Goal: Book appointment/travel/reservation

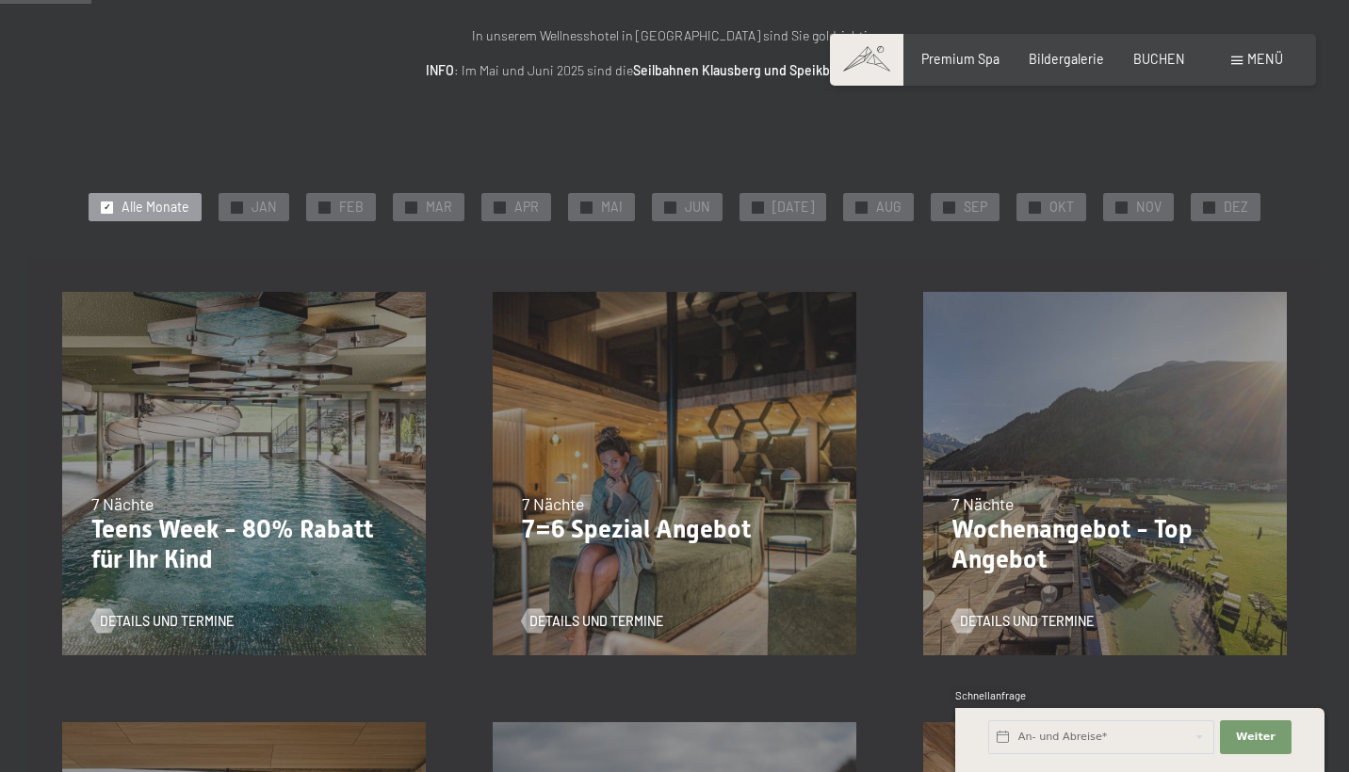
scroll to position [273, 0]
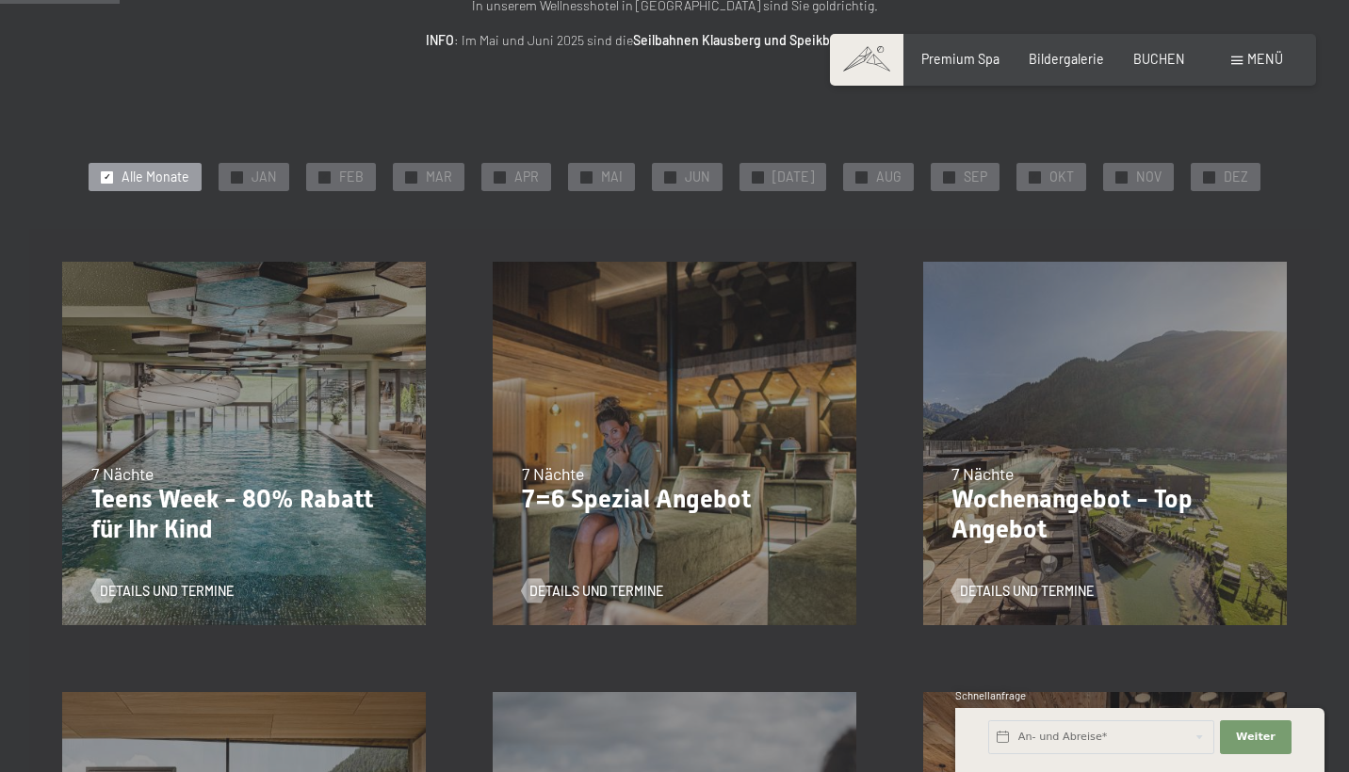
click at [639, 358] on div "05.10.–[DATE] 01.11.–[DATE] 10.01.–[DATE] 07.03.–[DATE] 16.05.–[DATE] 06.06.–[D…" at bounding box center [675, 444] width 430 height 430
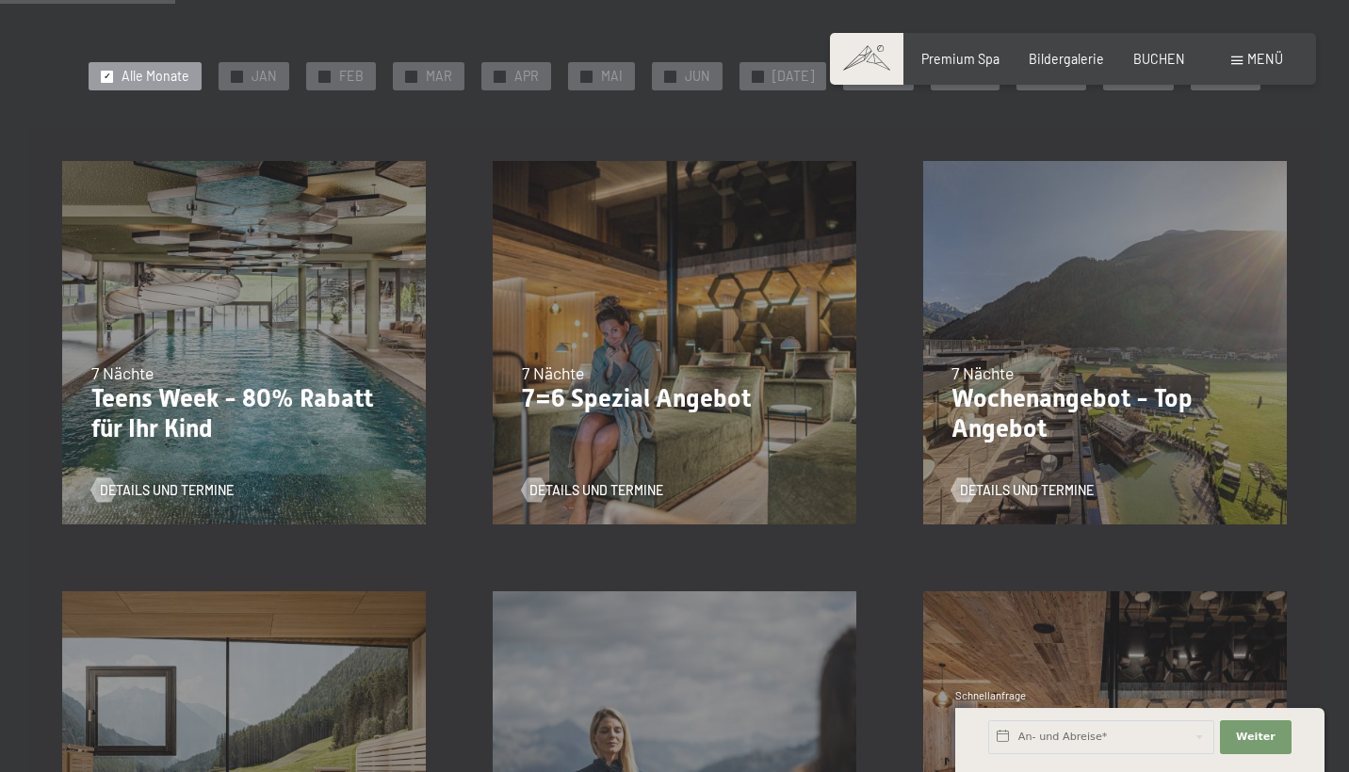
scroll to position [412, 0]
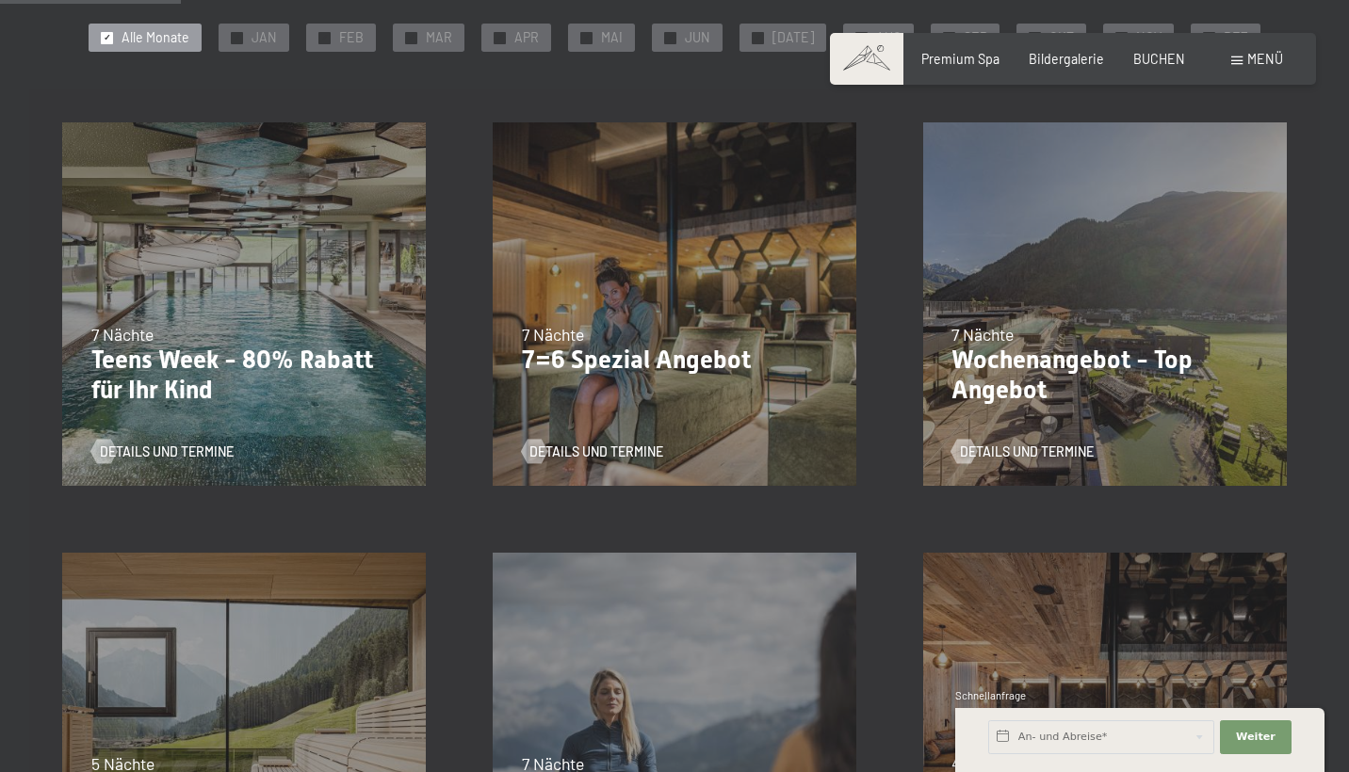
click at [578, 445] on span "Einwilligung Marketing*" at bounding box center [569, 439] width 155 height 19
click at [482, 445] on input "Einwilligung Marketing*" at bounding box center [472, 439] width 19 height 19
checkbox input "false"
click at [566, 454] on span "Details und Termine" at bounding box center [615, 452] width 134 height 19
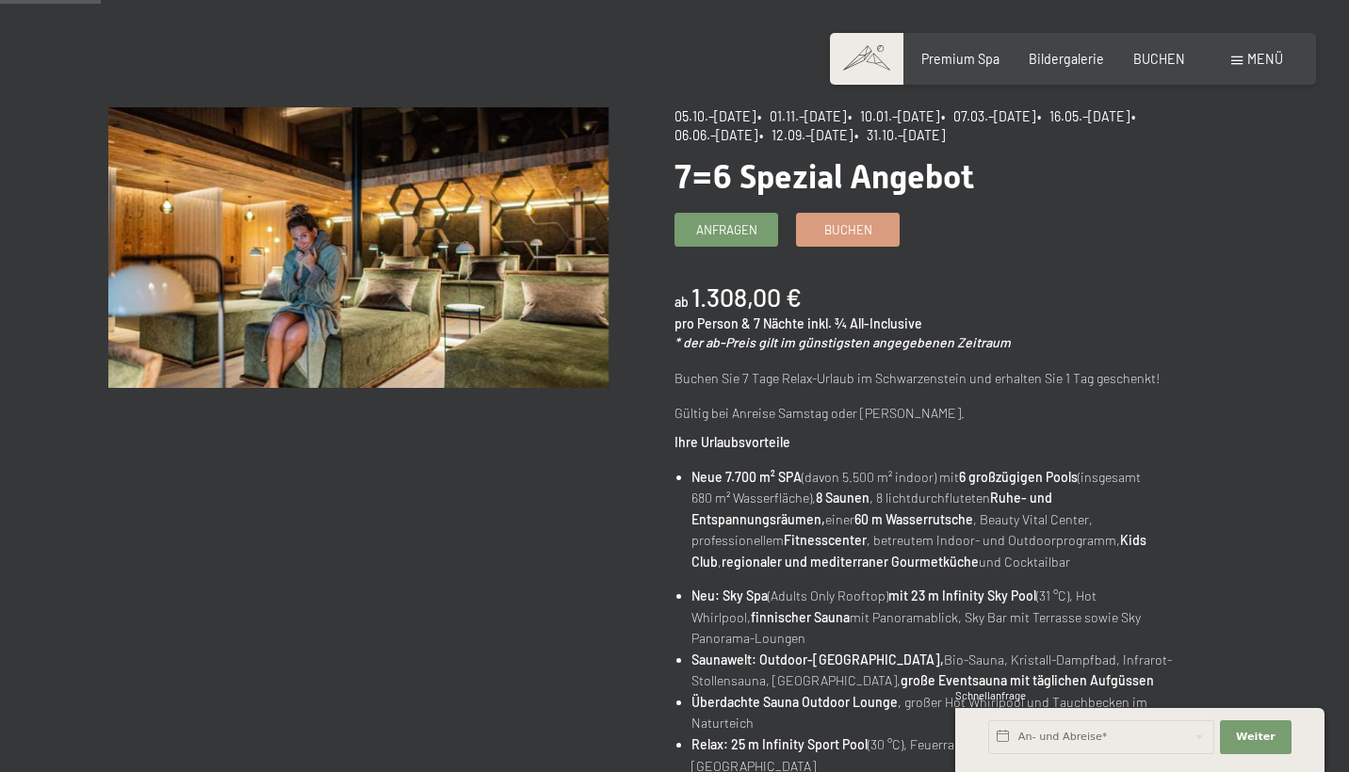
scroll to position [133, 0]
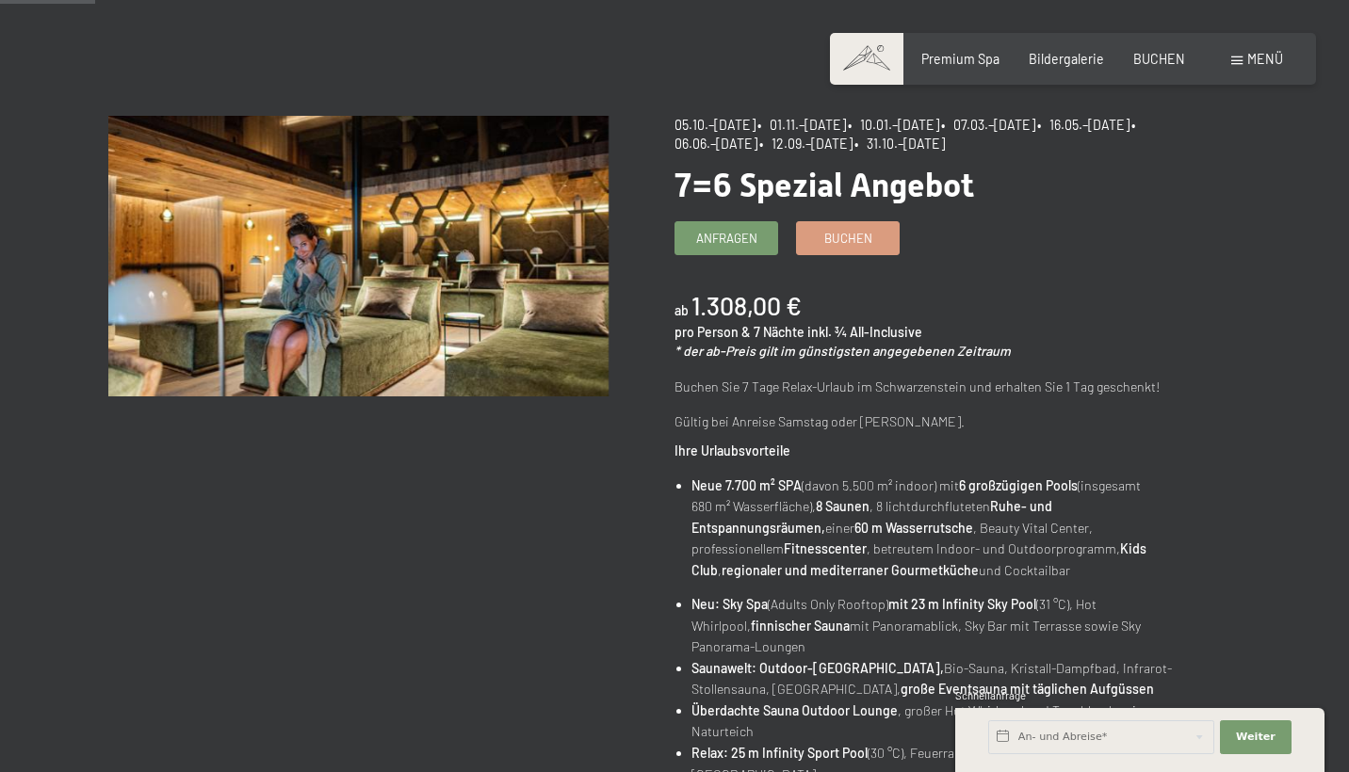
drag, startPoint x: 793, startPoint y: 125, endPoint x: 892, endPoint y: 127, distance: 98.9
click at [846, 127] on span "• 01.11.–21.12.2025" at bounding box center [801, 125] width 89 height 16
click at [982, 323] on div "ab 1.308,00 € pro Person & 7 Nächte inkl. ¾ All-Inclusive * der ab-Preis gilt i…" at bounding box center [923, 324] width 499 height 73
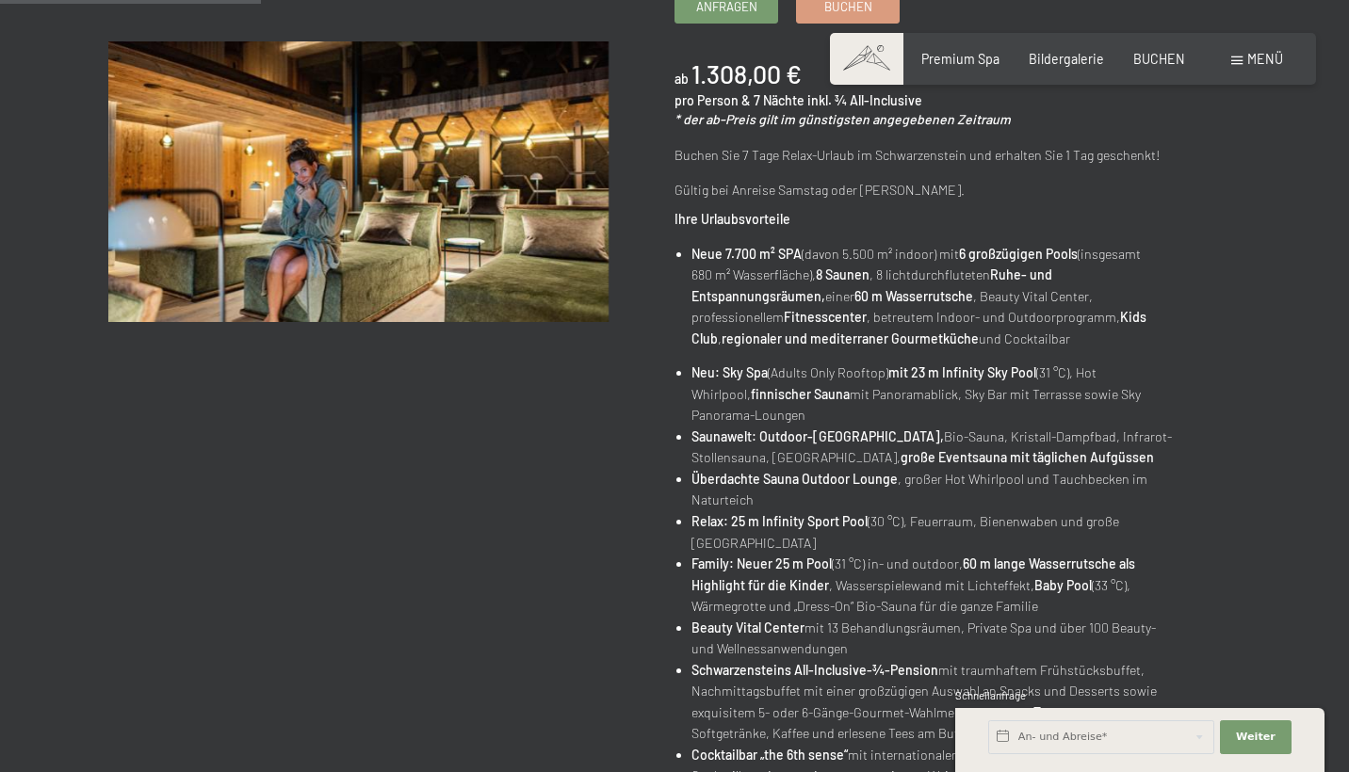
scroll to position [364, 0]
drag, startPoint x: 768, startPoint y: 179, endPoint x: 893, endPoint y: 195, distance: 125.3
click at [892, 193] on p "Gültig bei Anreise Samstag oder Sonntag." at bounding box center [923, 191] width 499 height 22
click at [893, 195] on p "Gültig bei Anreise Samstag oder Sonntag." at bounding box center [923, 191] width 499 height 22
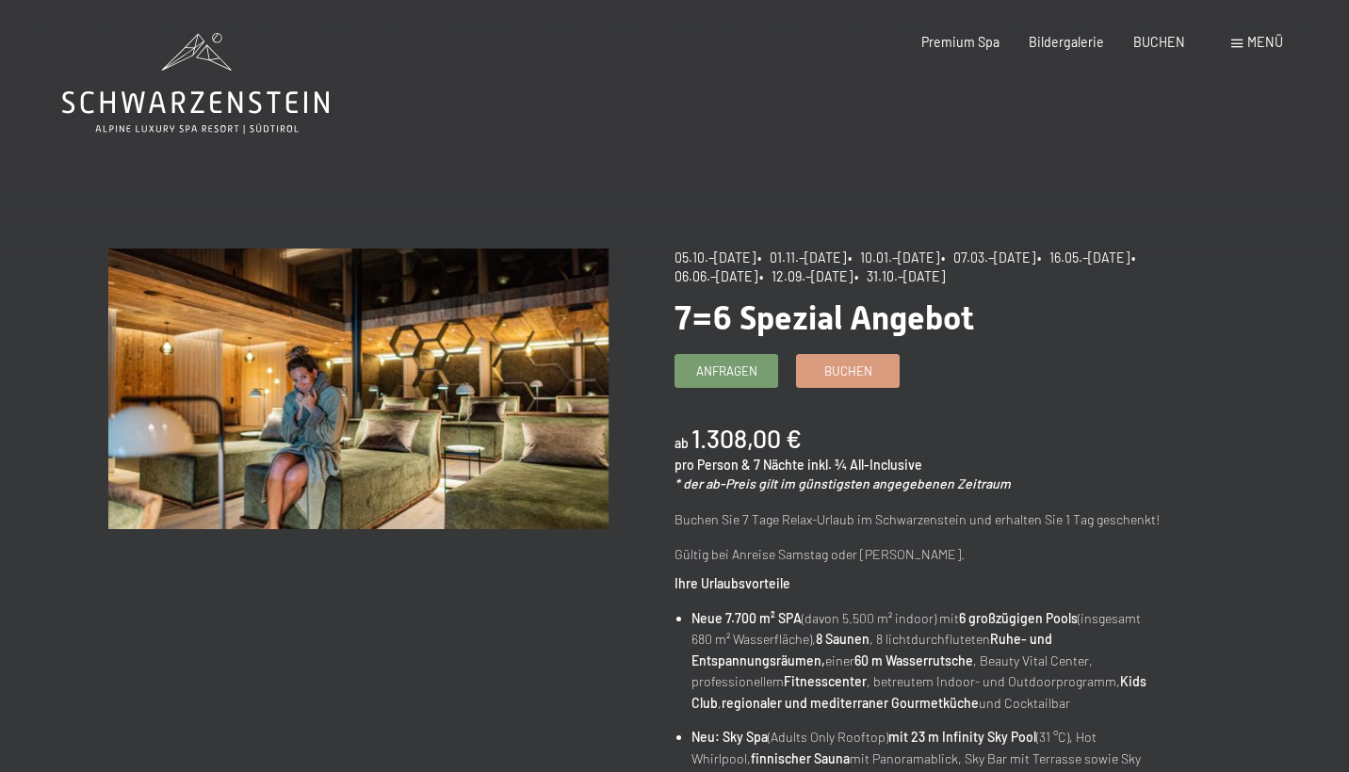
scroll to position [0, 0]
click at [744, 369] on span "Anfragen" at bounding box center [726, 368] width 61 height 17
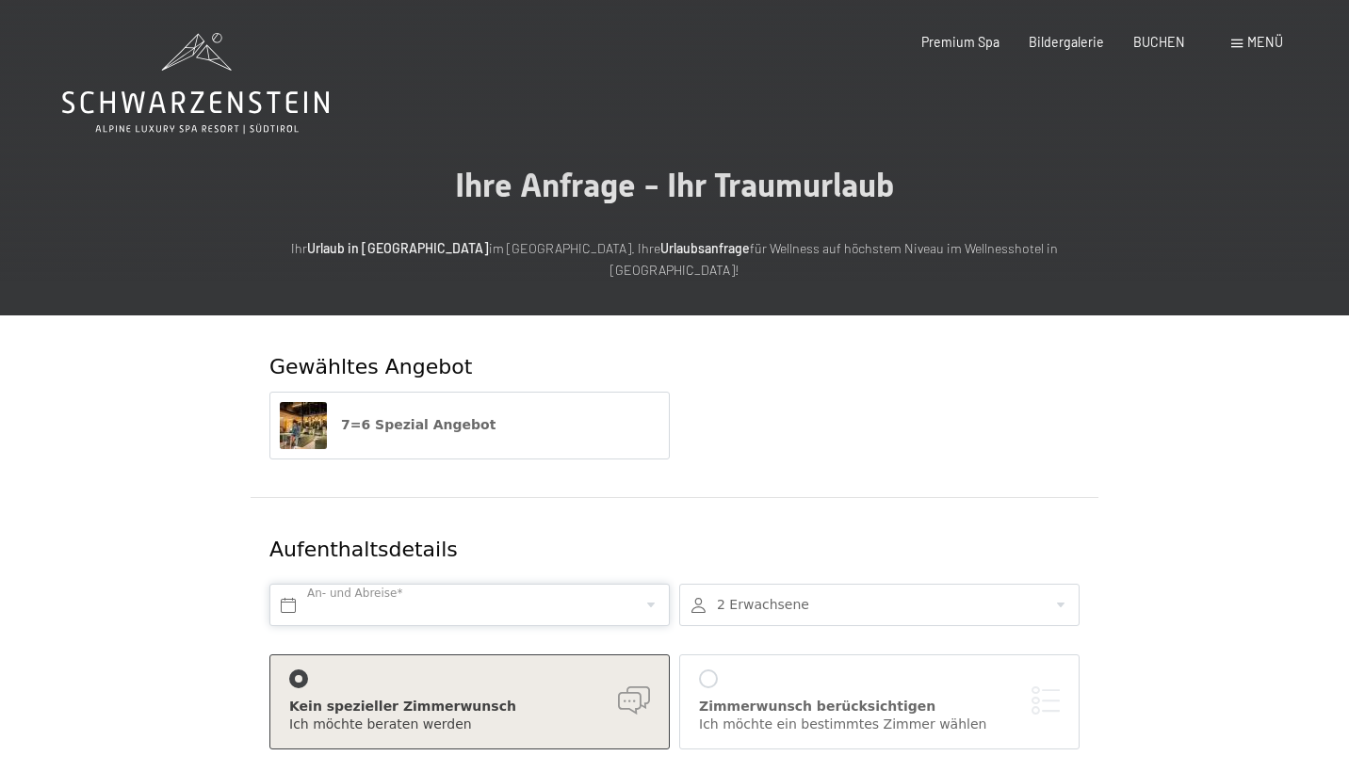
click at [371, 585] on input "text" at bounding box center [469, 605] width 400 height 42
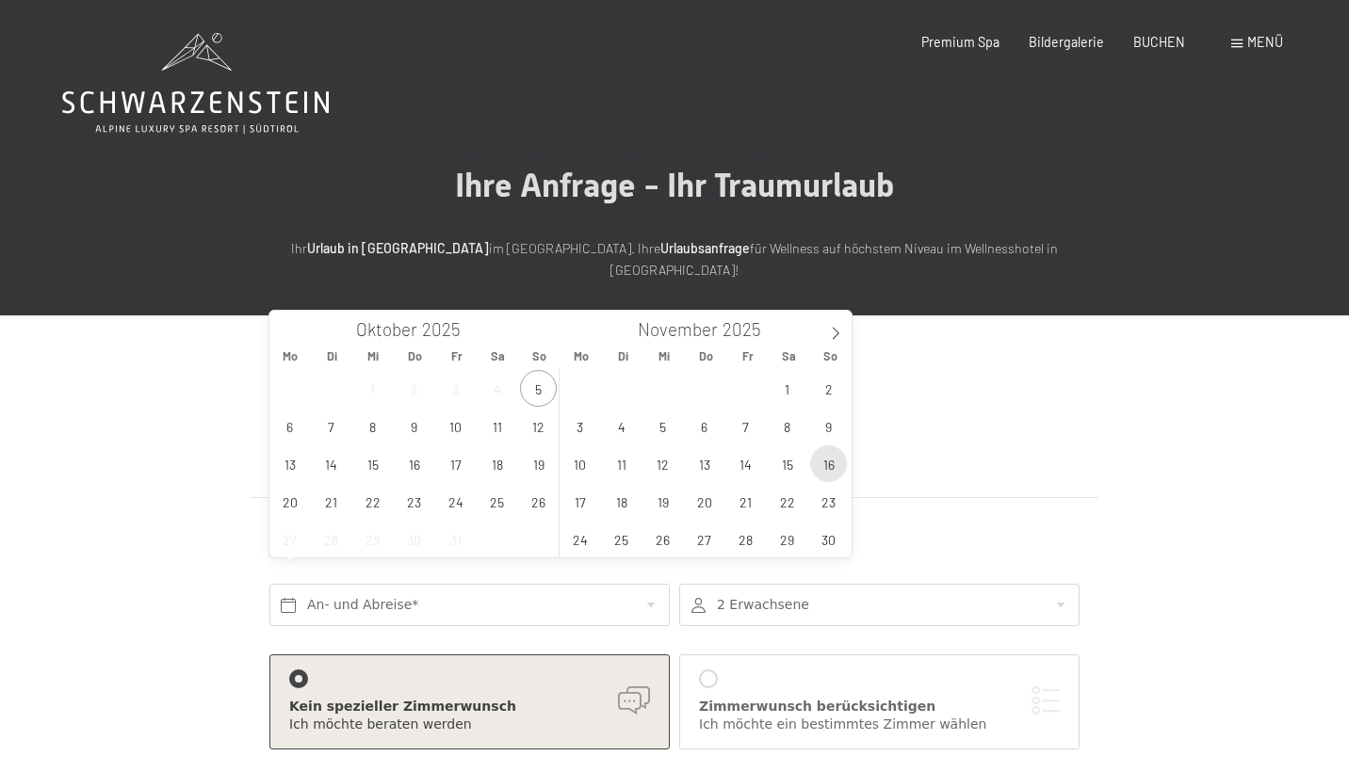
click at [841, 468] on span "16" at bounding box center [828, 463] width 37 height 37
type input "So. 16.11.2025"
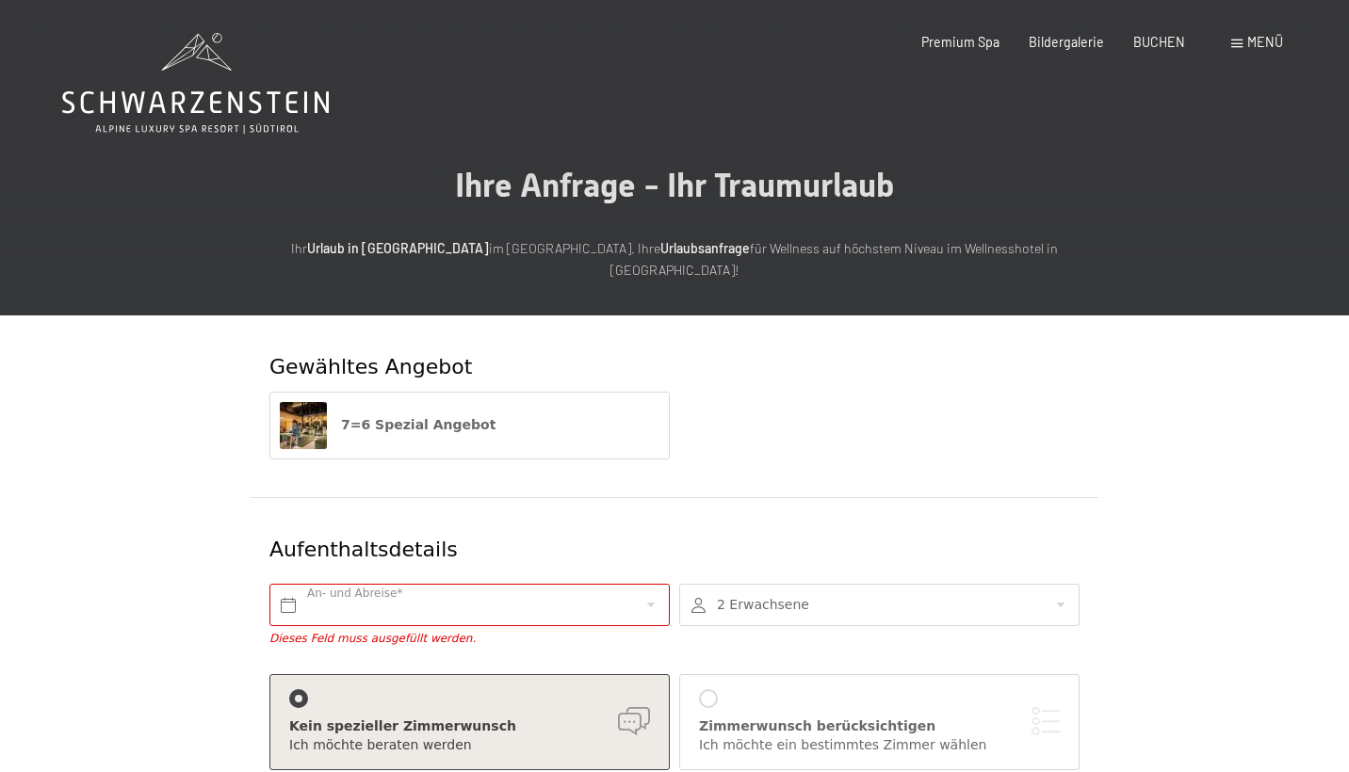
click at [782, 594] on div at bounding box center [879, 605] width 400 height 42
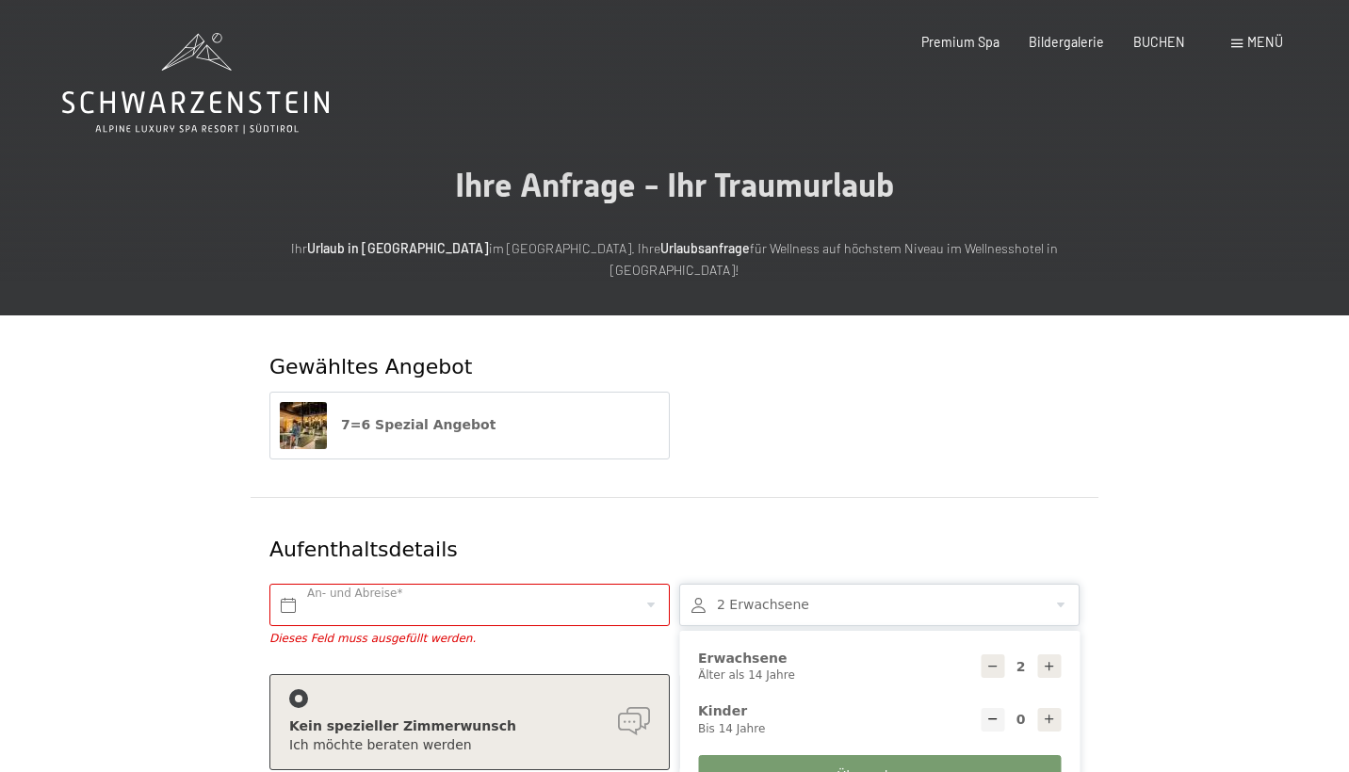
click at [1049, 713] on icon at bounding box center [1049, 719] width 13 height 13
type input "1"
select select
click at [1049, 713] on icon at bounding box center [1049, 719] width 13 height 13
type input "2"
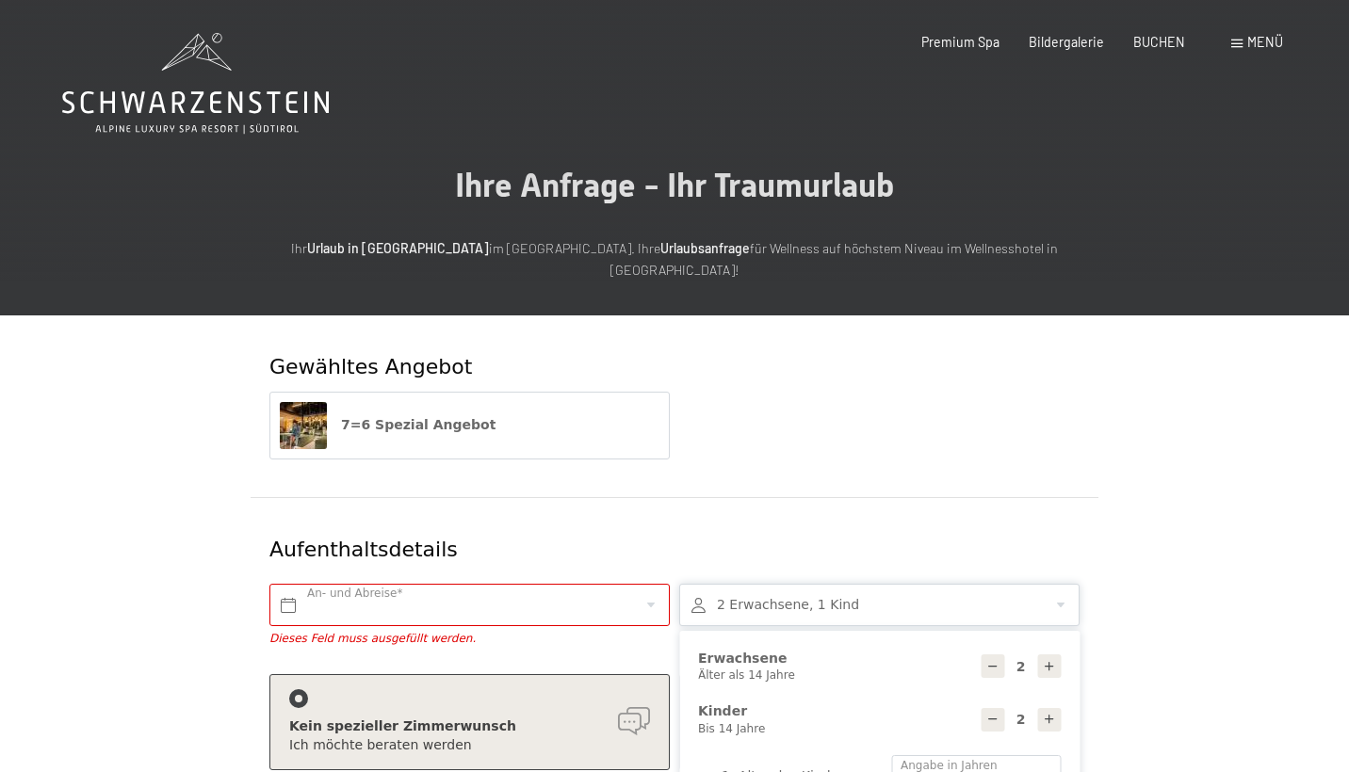
select select
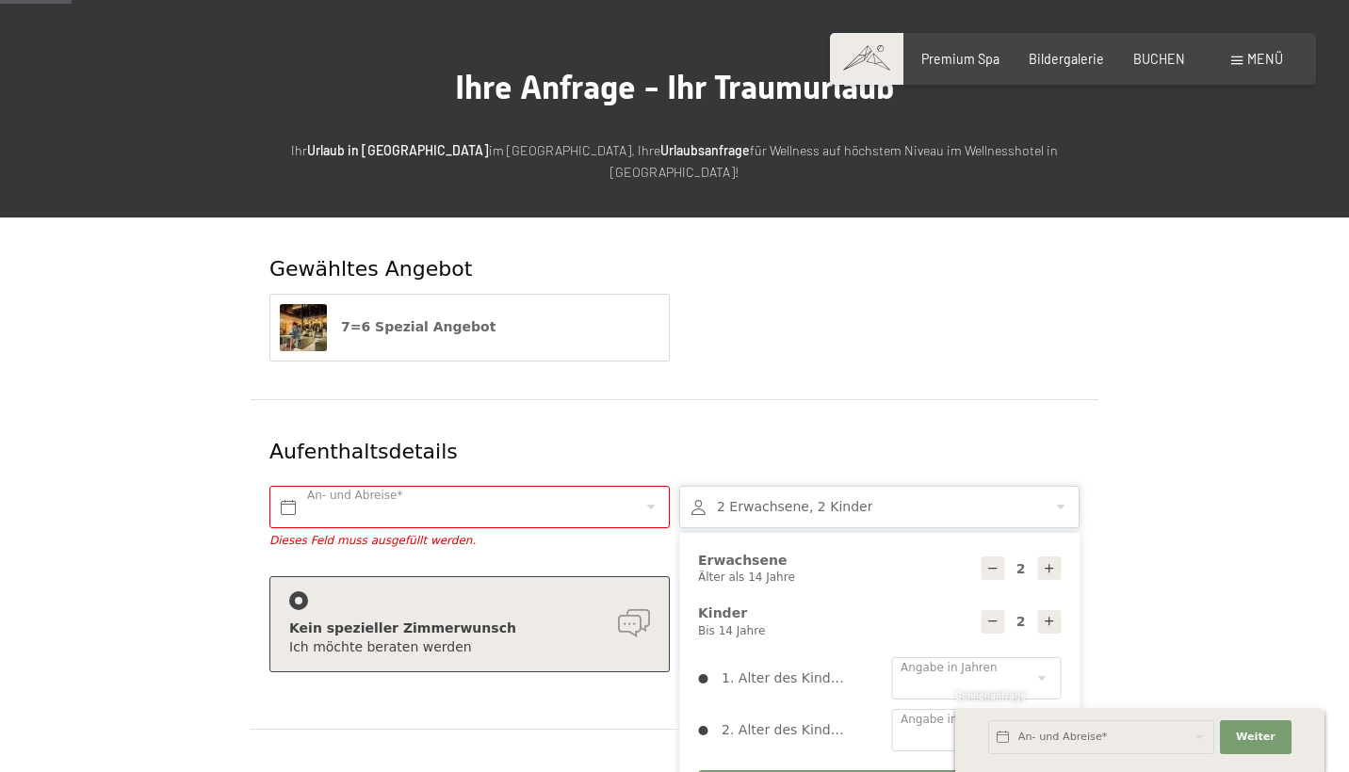
scroll to position [98, 0]
select select "0"
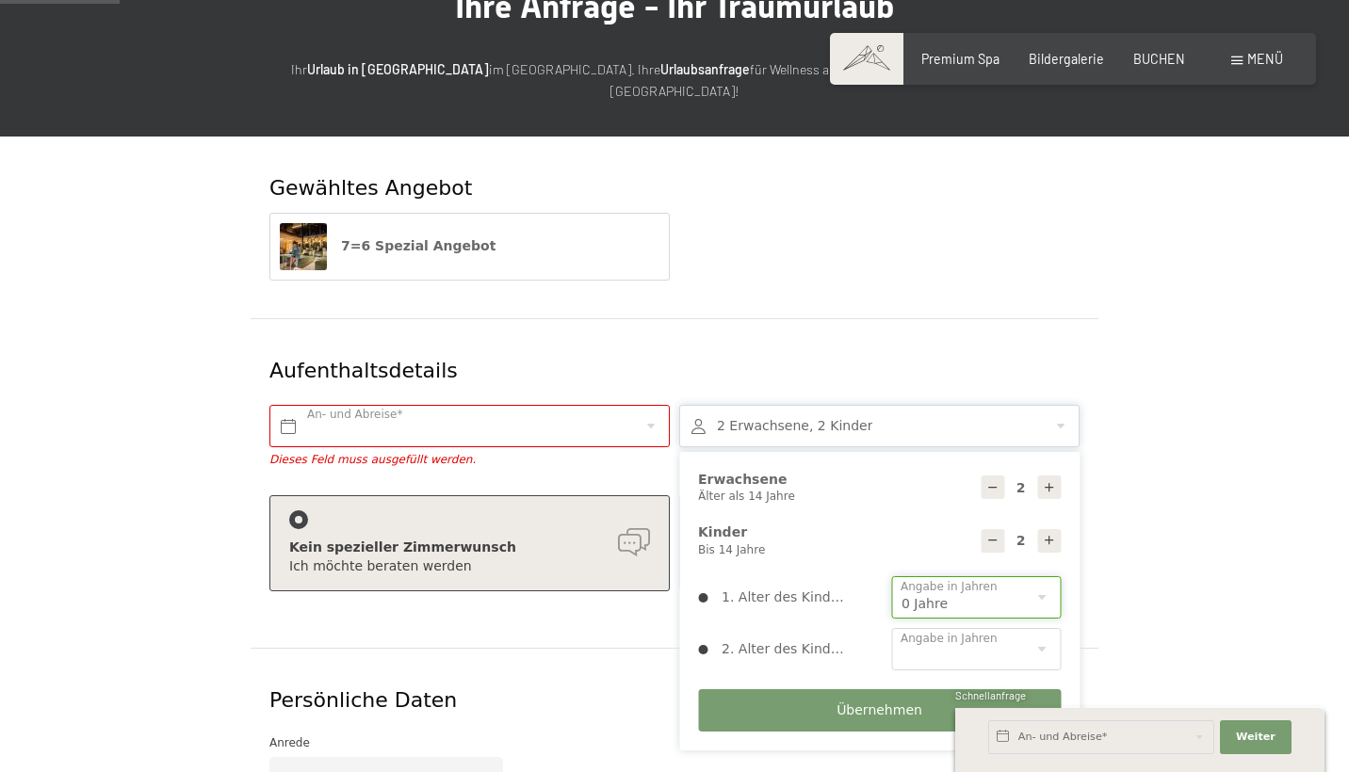
scroll to position [193, 0]
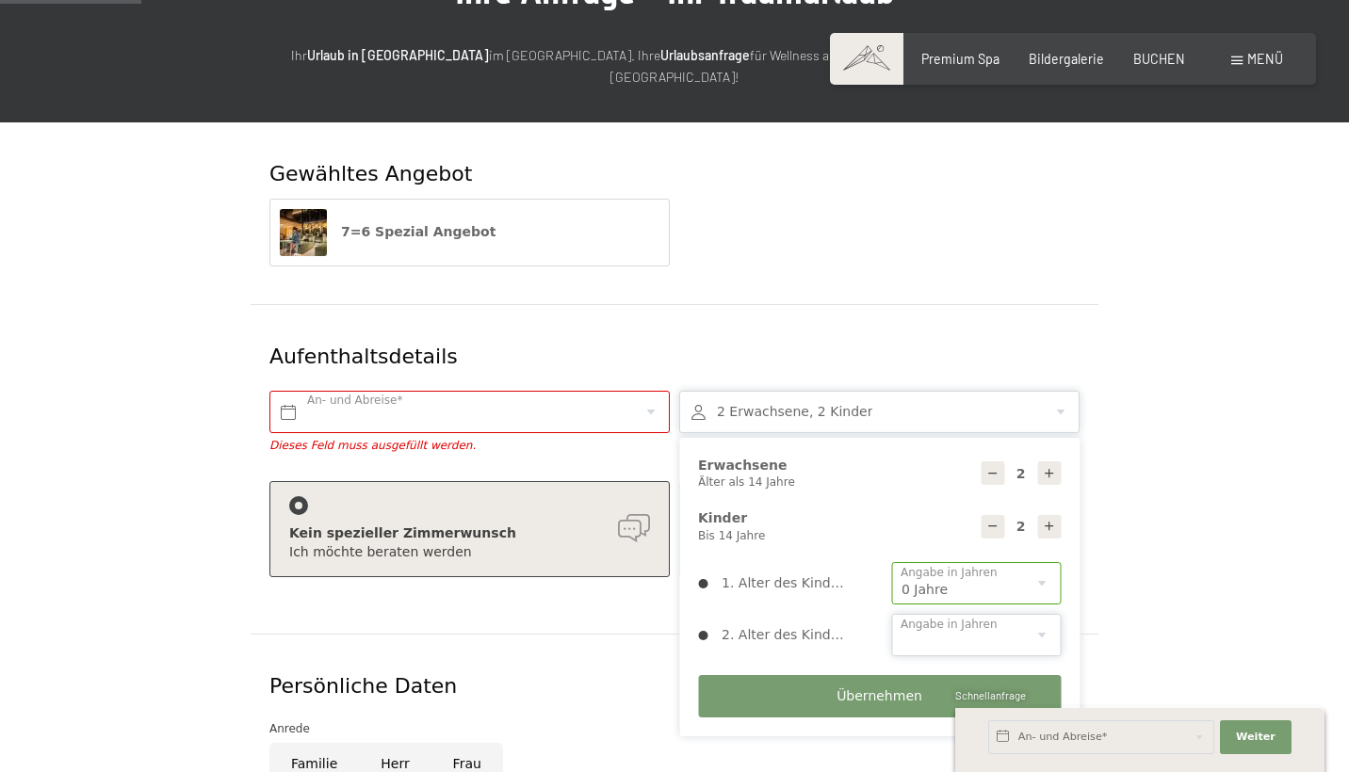
select select "3"
click at [923, 675] on button "Übernehmen" at bounding box center [879, 696] width 363 height 42
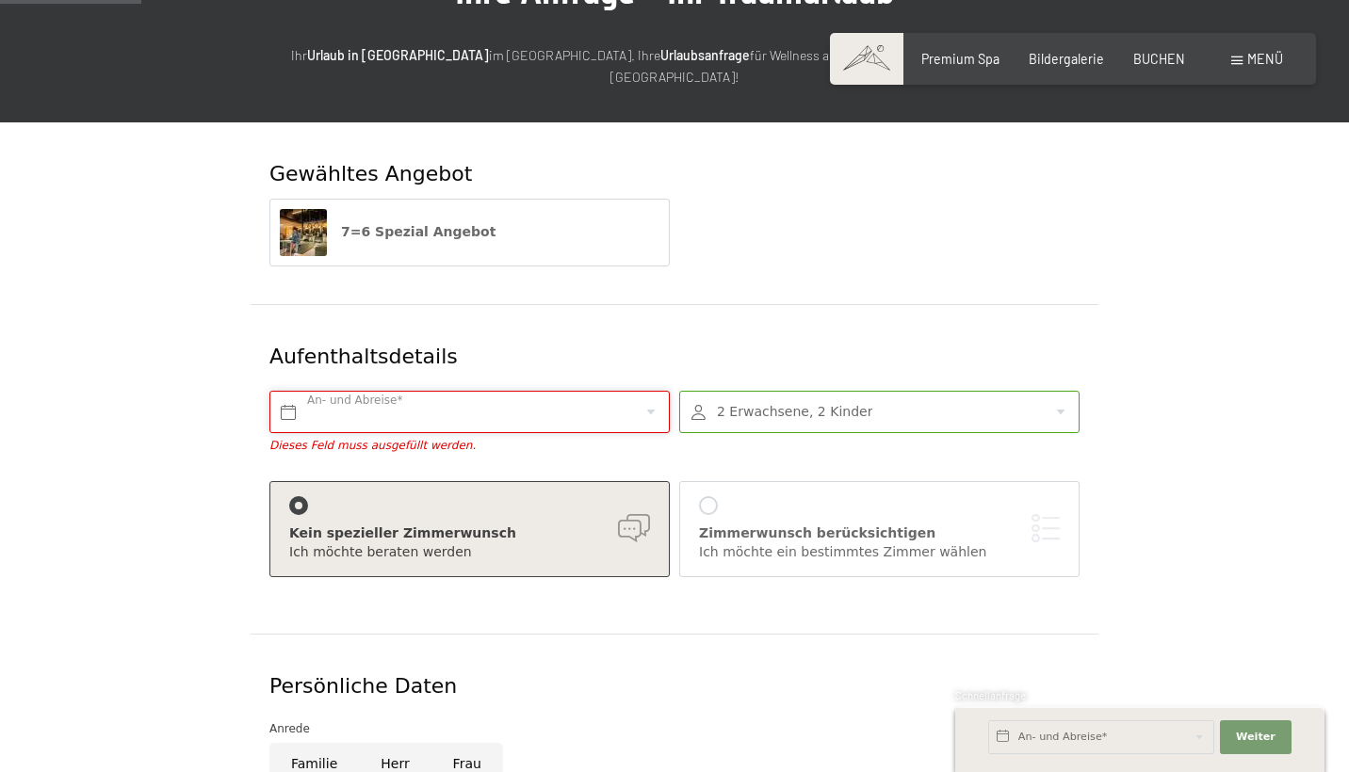
click at [456, 392] on input "text" at bounding box center [469, 412] width 400 height 42
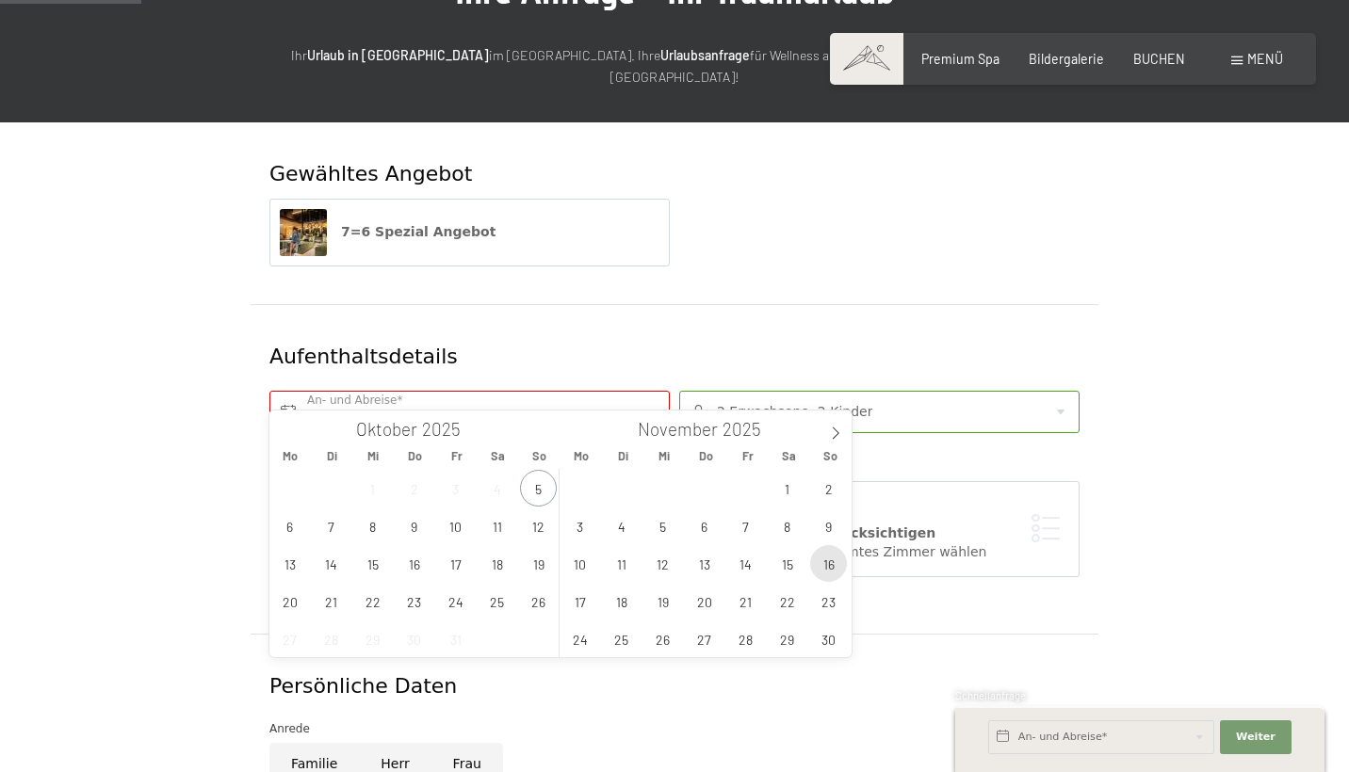
click at [824, 565] on span "16" at bounding box center [828, 563] width 37 height 37
drag, startPoint x: 666, startPoint y: 606, endPoint x: 703, endPoint y: 608, distance: 36.8
click at [703, 608] on div "27 28 29 30 31 1 2 3 4 5 6 7 8 9 10 11 12 13 14 15 16 17 18 19 20 21 22 23 24 2…" at bounding box center [704, 563] width 290 height 188
click at [833, 607] on span "23" at bounding box center [828, 601] width 37 height 37
type input "So. 16.11.2025 - So. 23.11.2025"
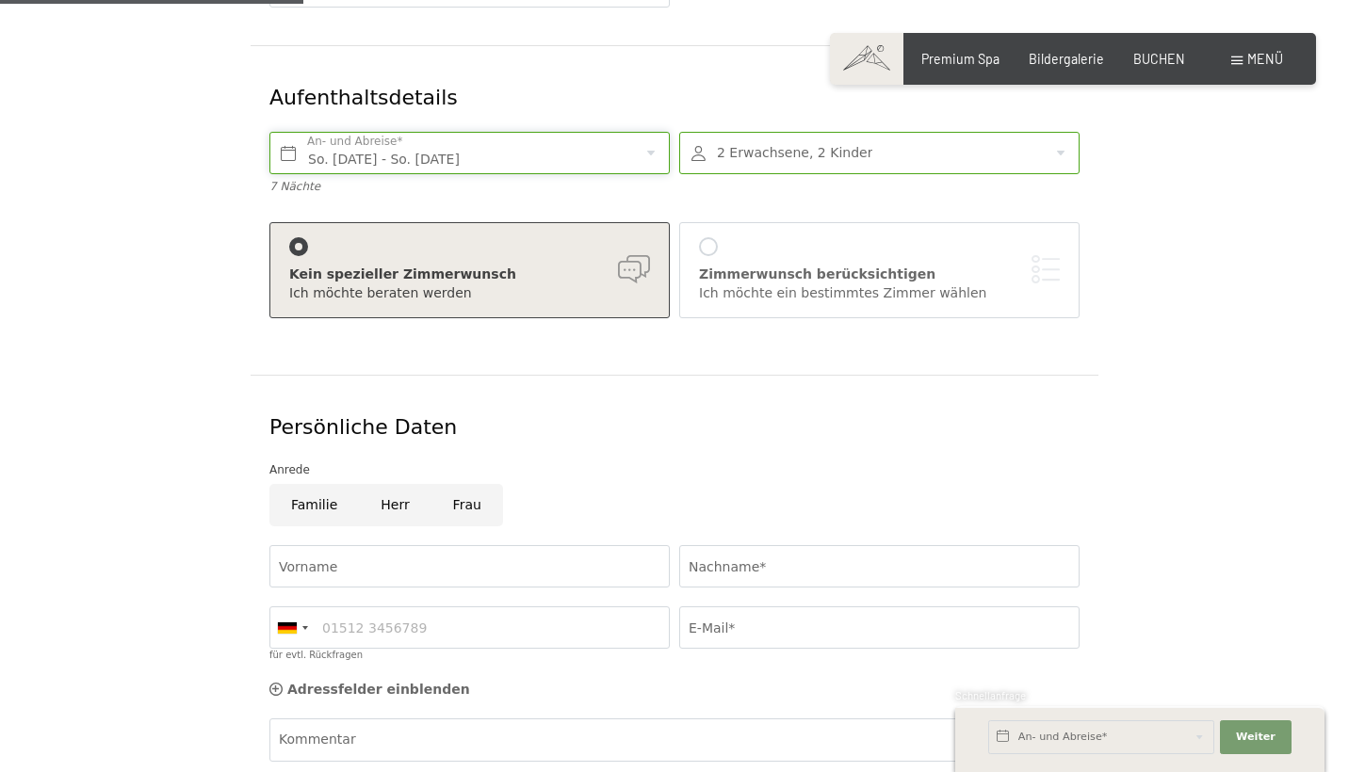
scroll to position [453, 0]
click at [318, 483] on input "Familie" at bounding box center [313, 504] width 89 height 42
radio input "true"
type input "k"
type input "Konstantin"
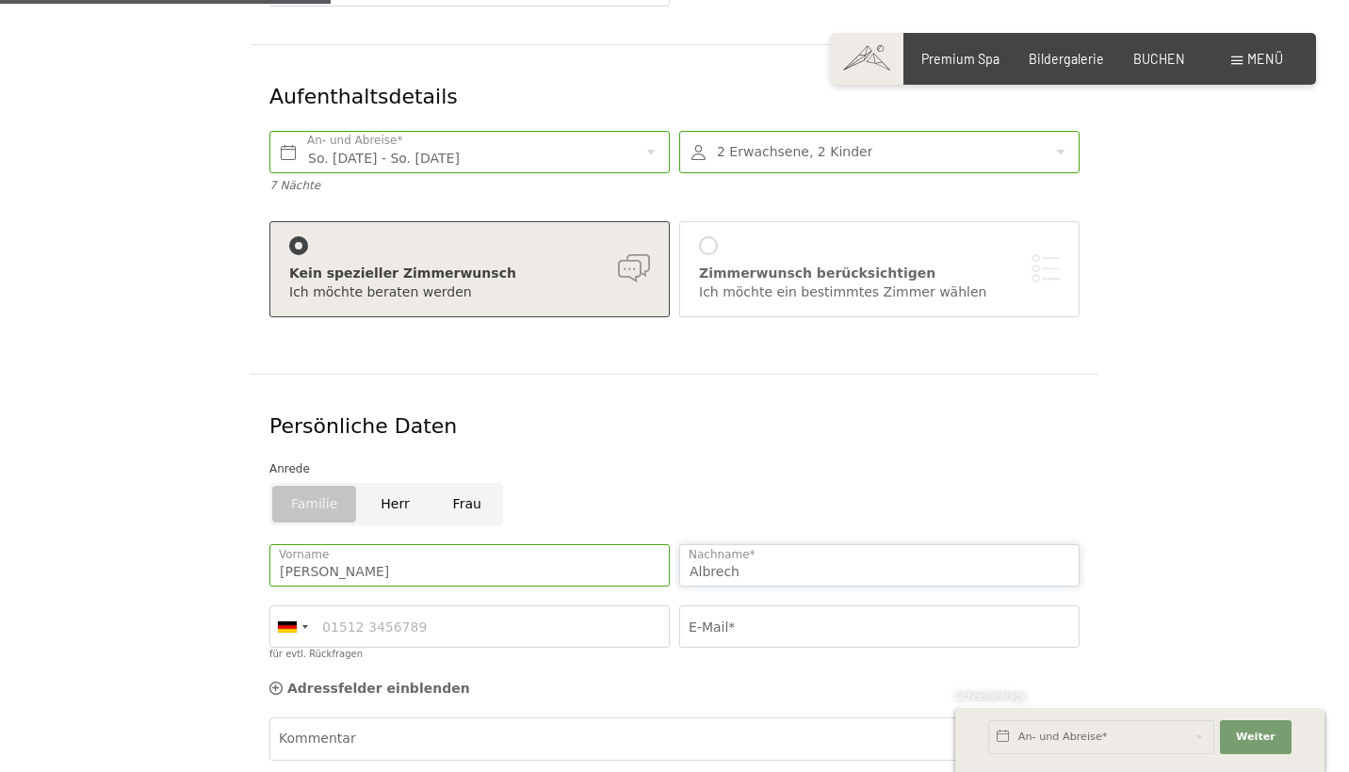
type input "Albrecht"
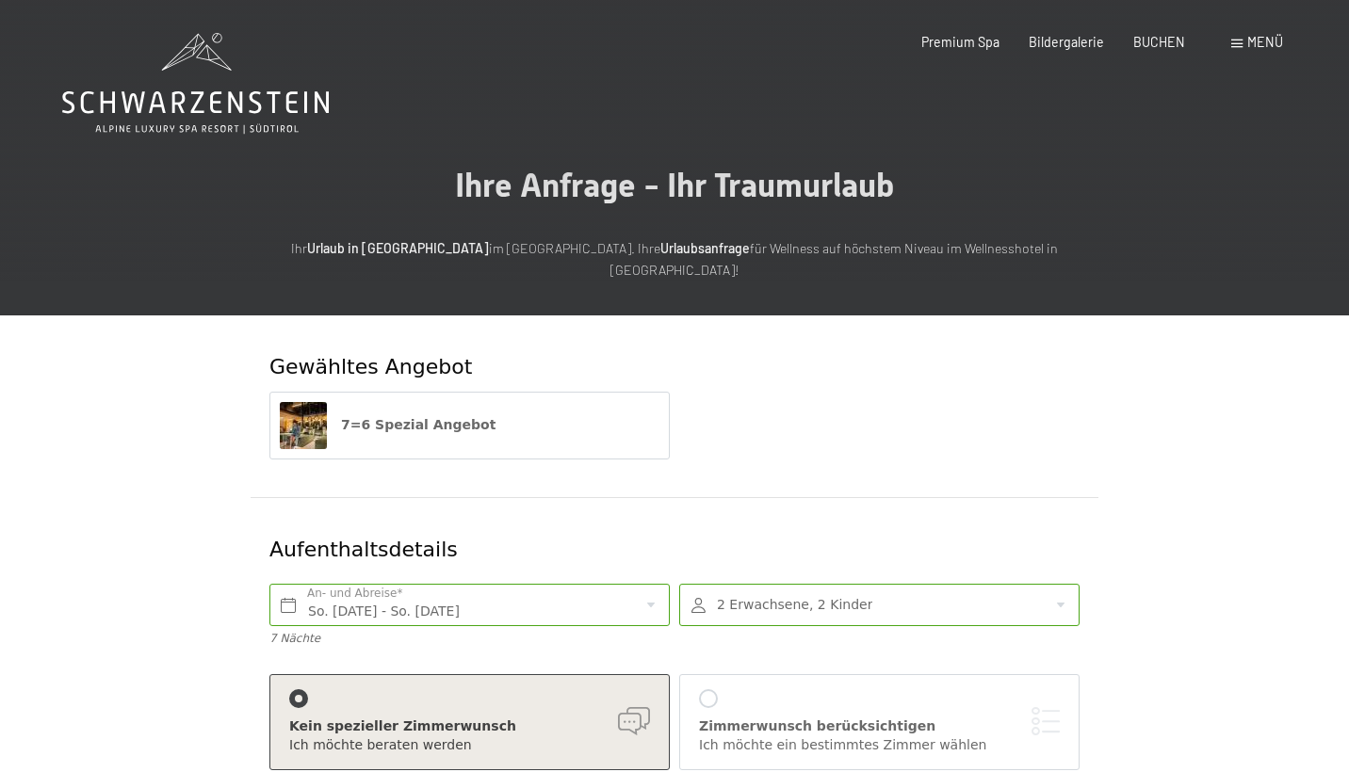
scroll to position [0, 0]
